Goal: Check status: Check status

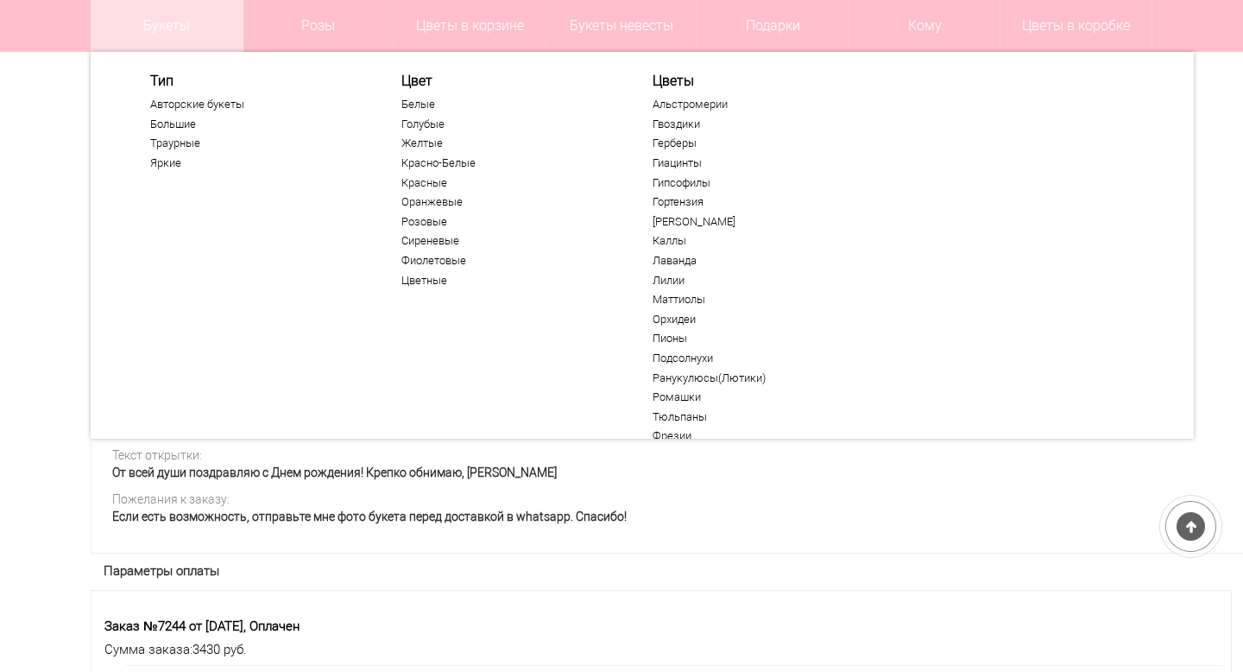
scroll to position [706, 0]
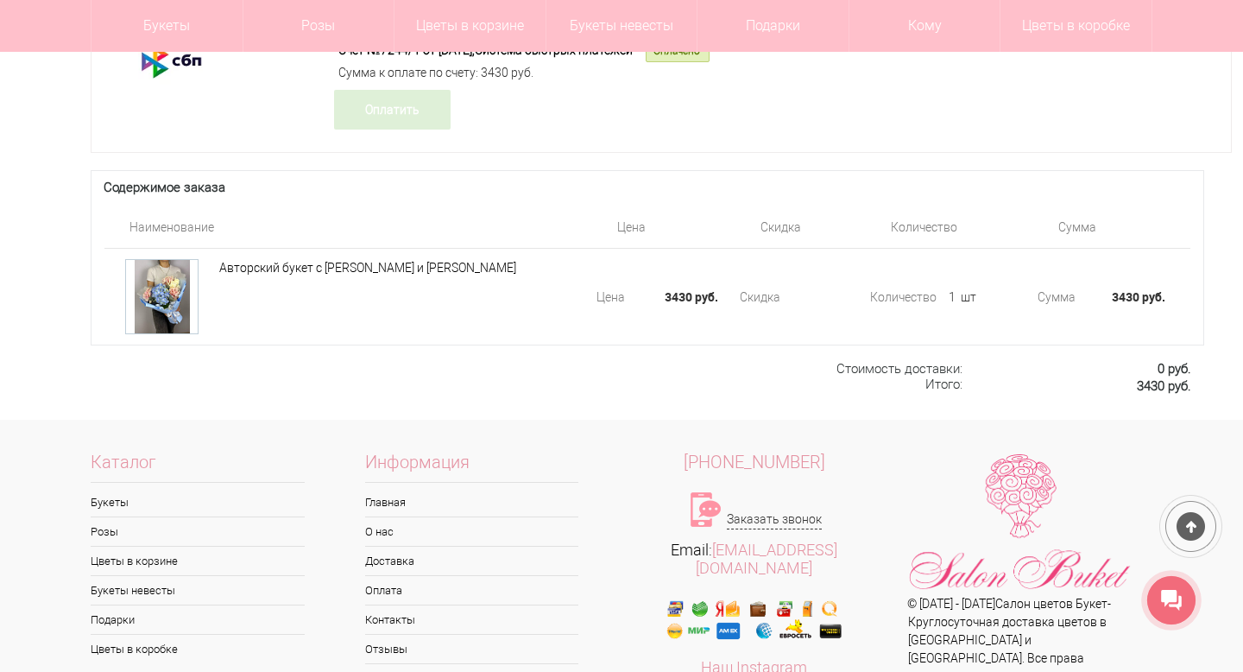
scroll to position [1349, 0]
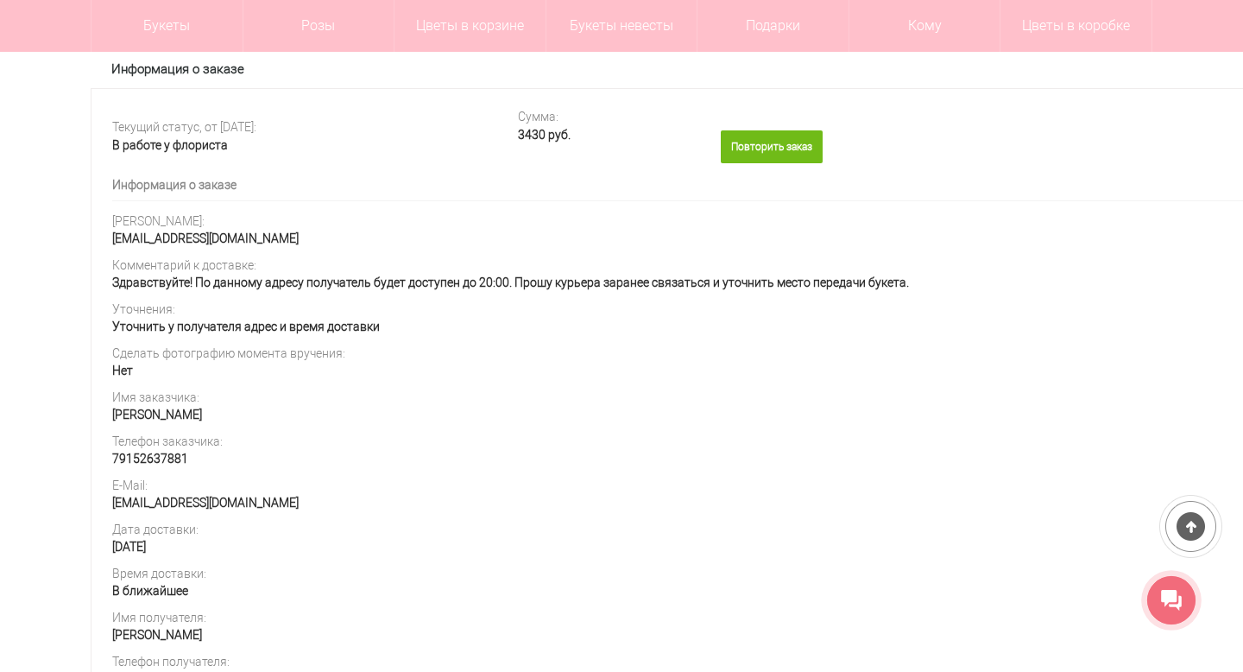
scroll to position [369, 0]
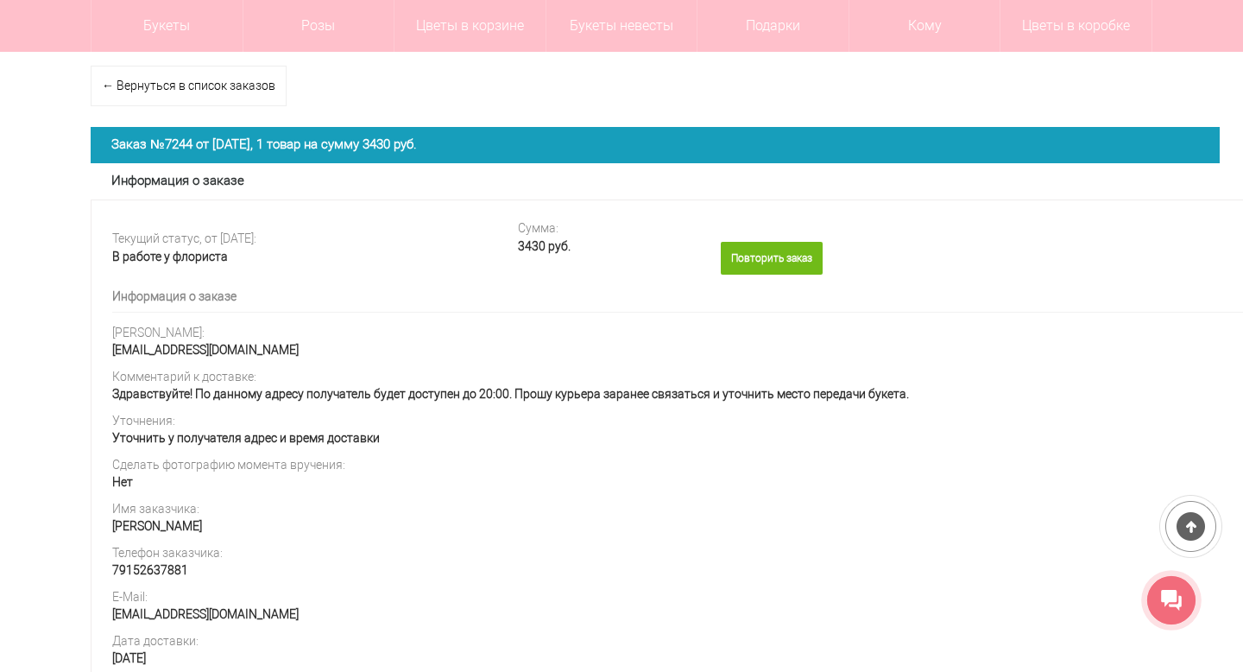
scroll to position [260, 0]
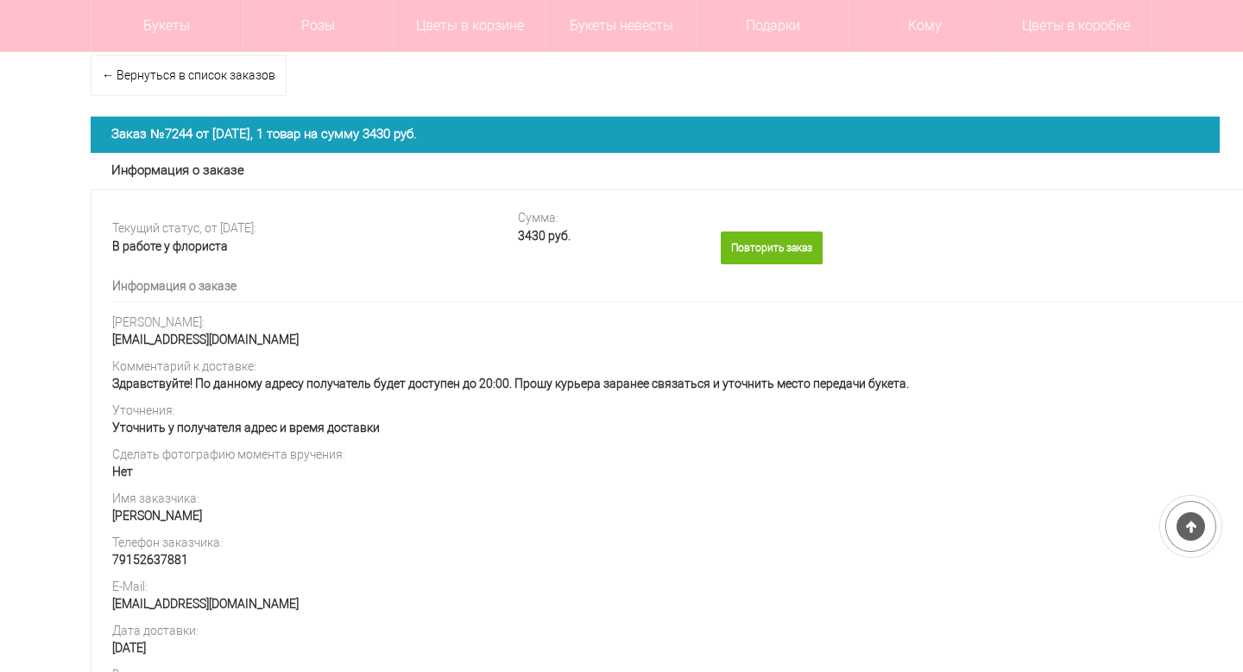
scroll to position [273, 0]
